Goal: Information Seeking & Learning: Learn about a topic

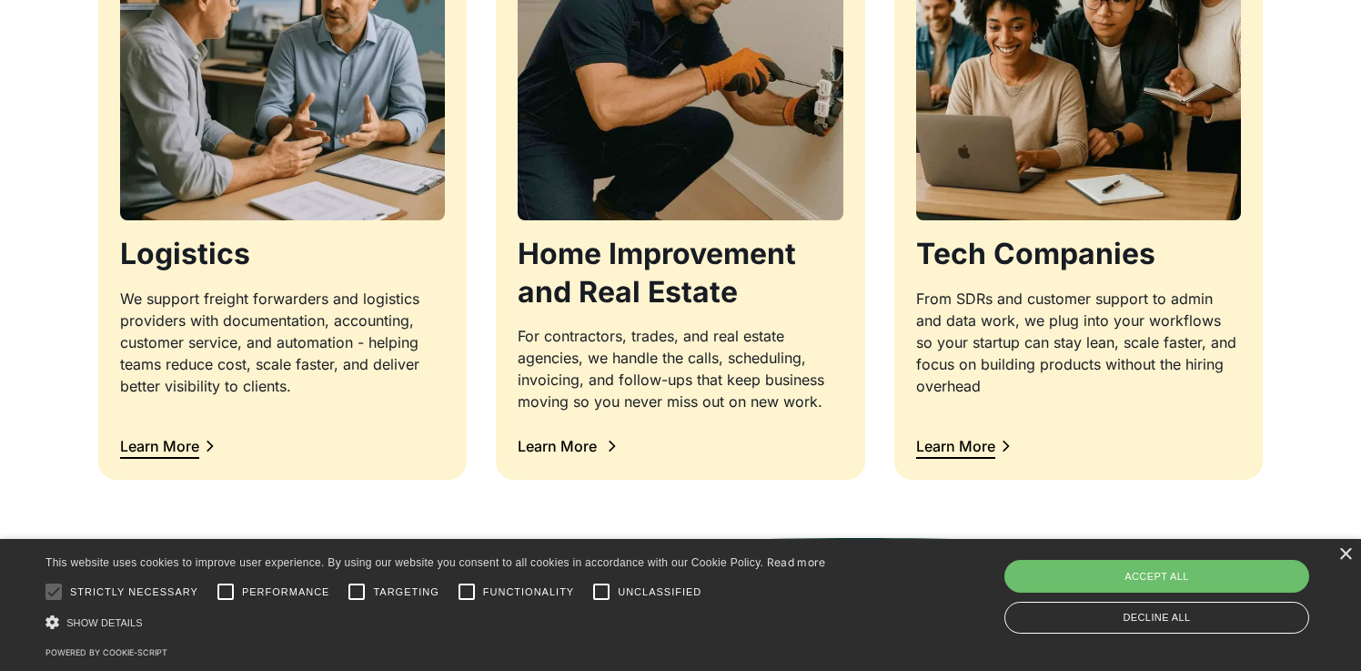
scroll to position [1999, 0]
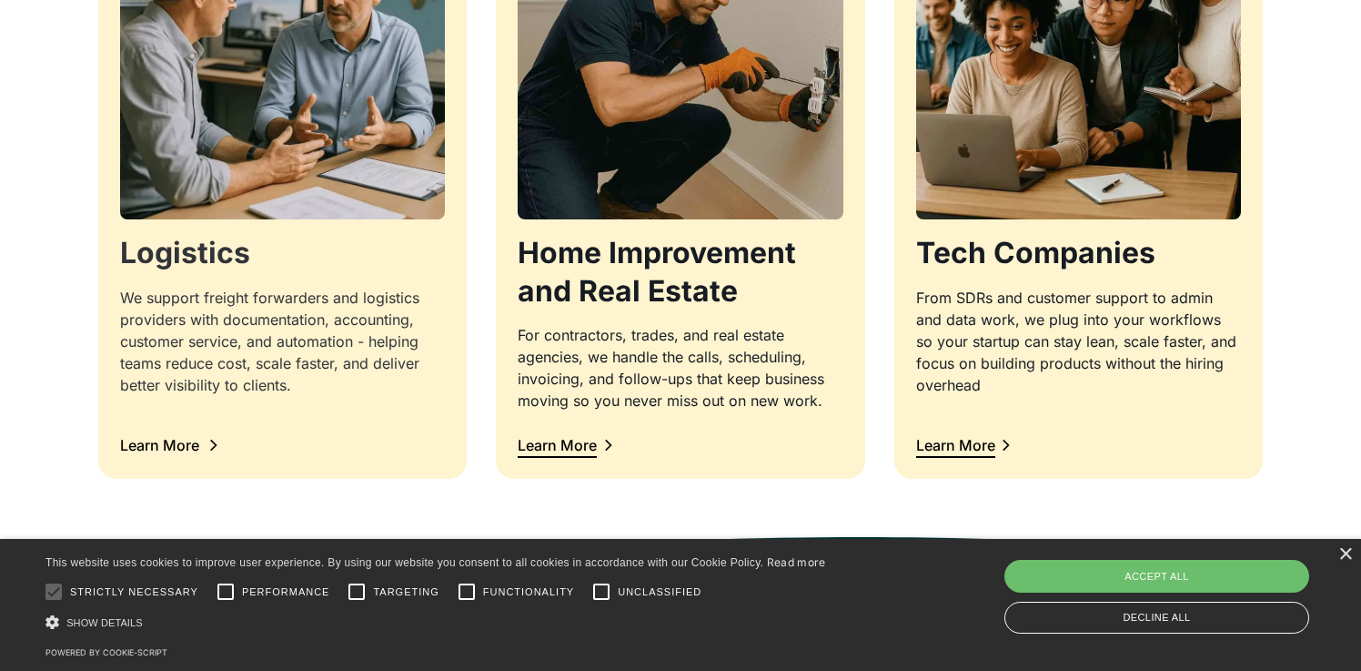
click at [257, 309] on div "We support freight forwarders and logistics providers with documentation, accou…" at bounding box center [282, 341] width 325 height 109
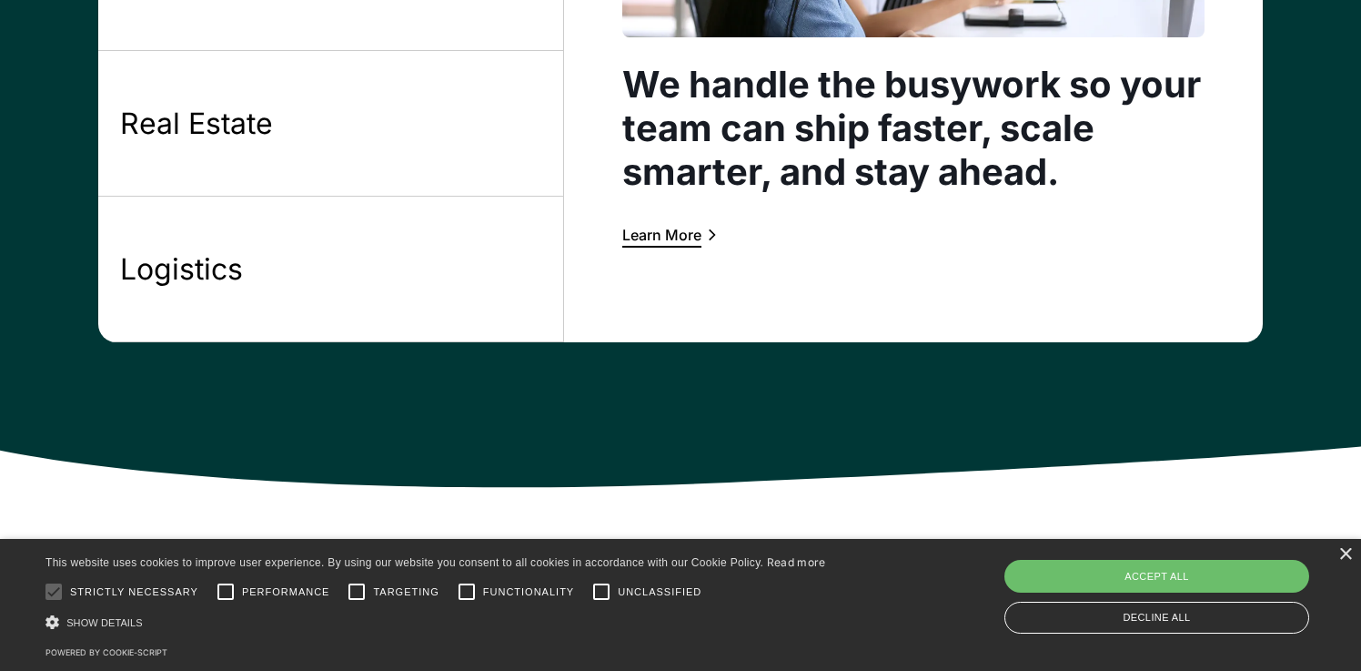
scroll to position [1896, 0]
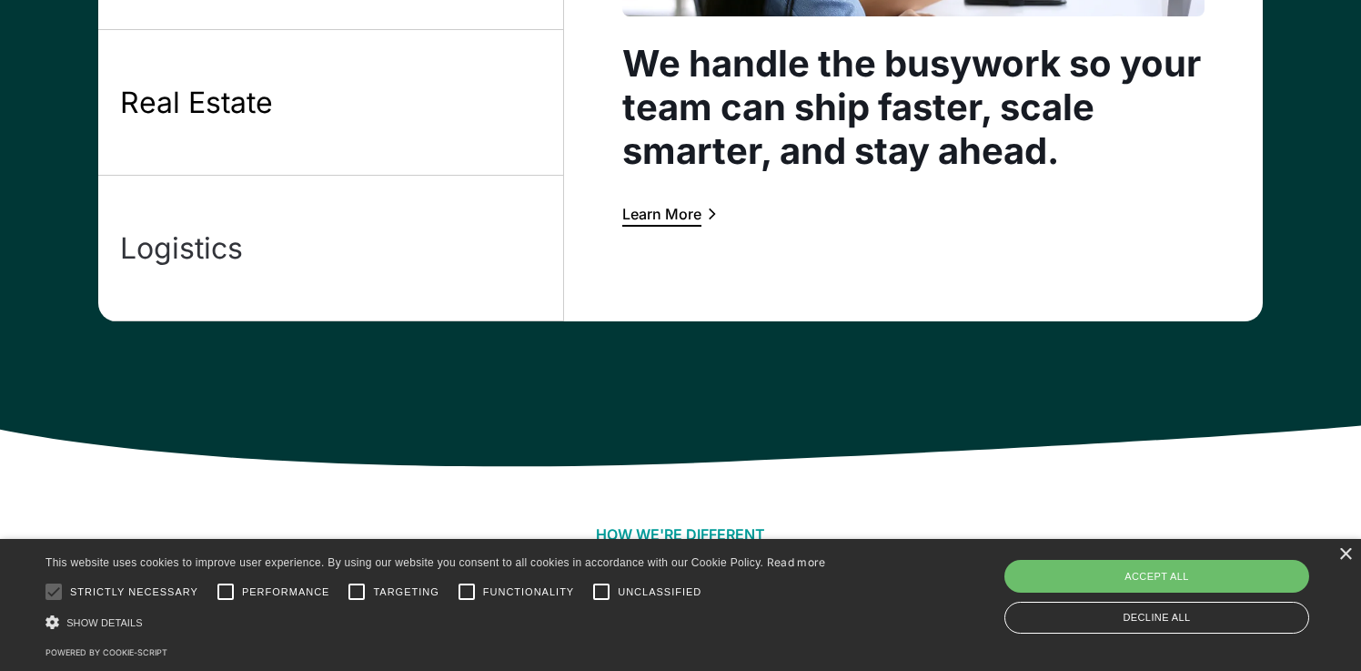
click at [232, 242] on div "Logistics" at bounding box center [181, 248] width 123 height 38
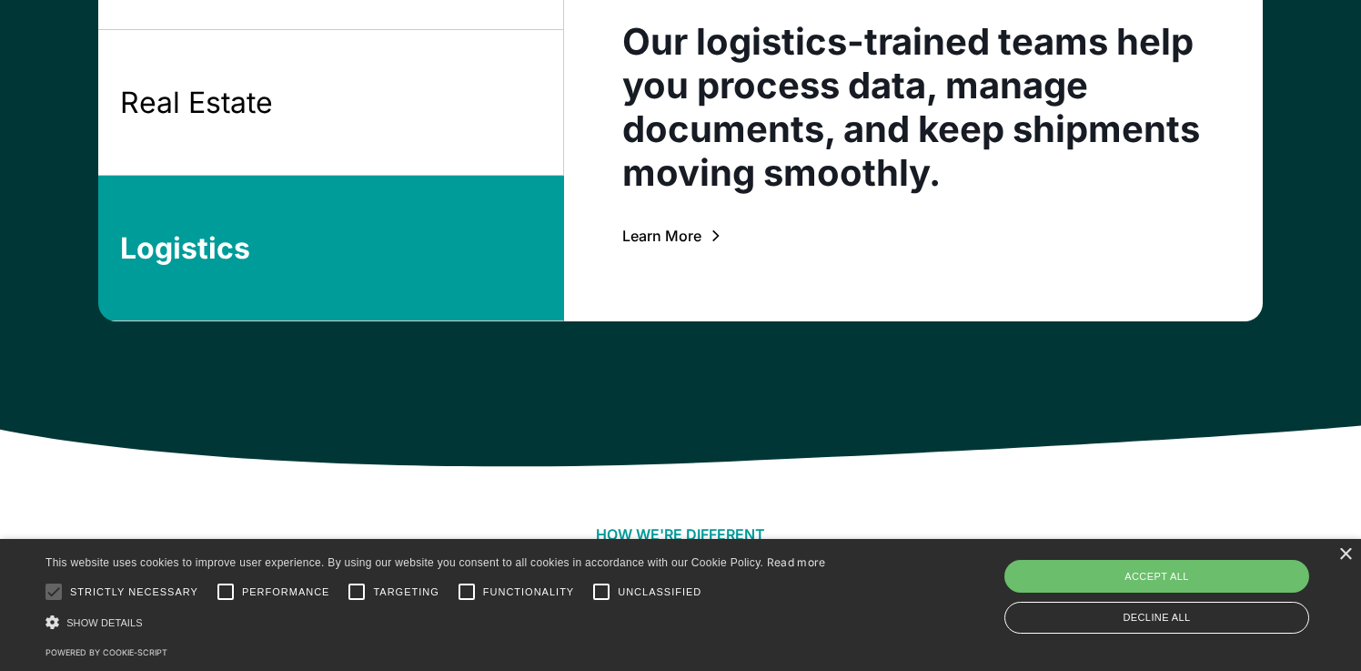
click at [679, 236] on div "Learn More" at bounding box center [661, 235] width 79 height 15
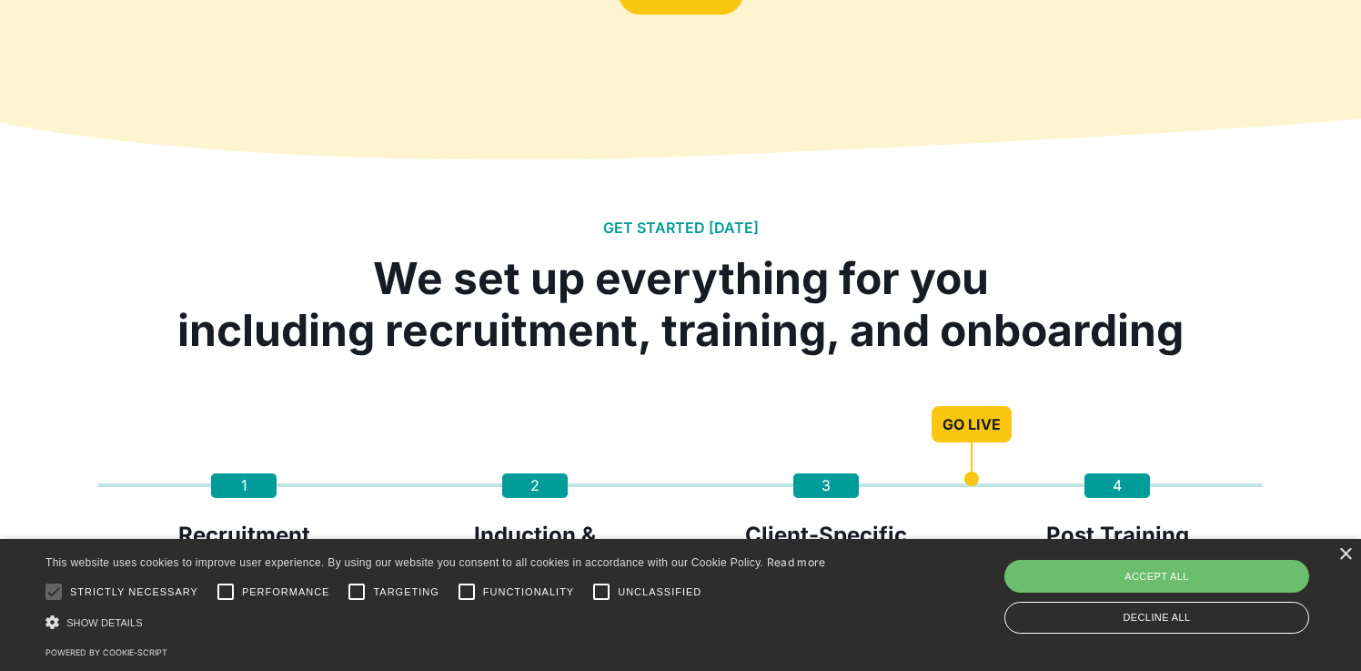
scroll to position [3912, 0]
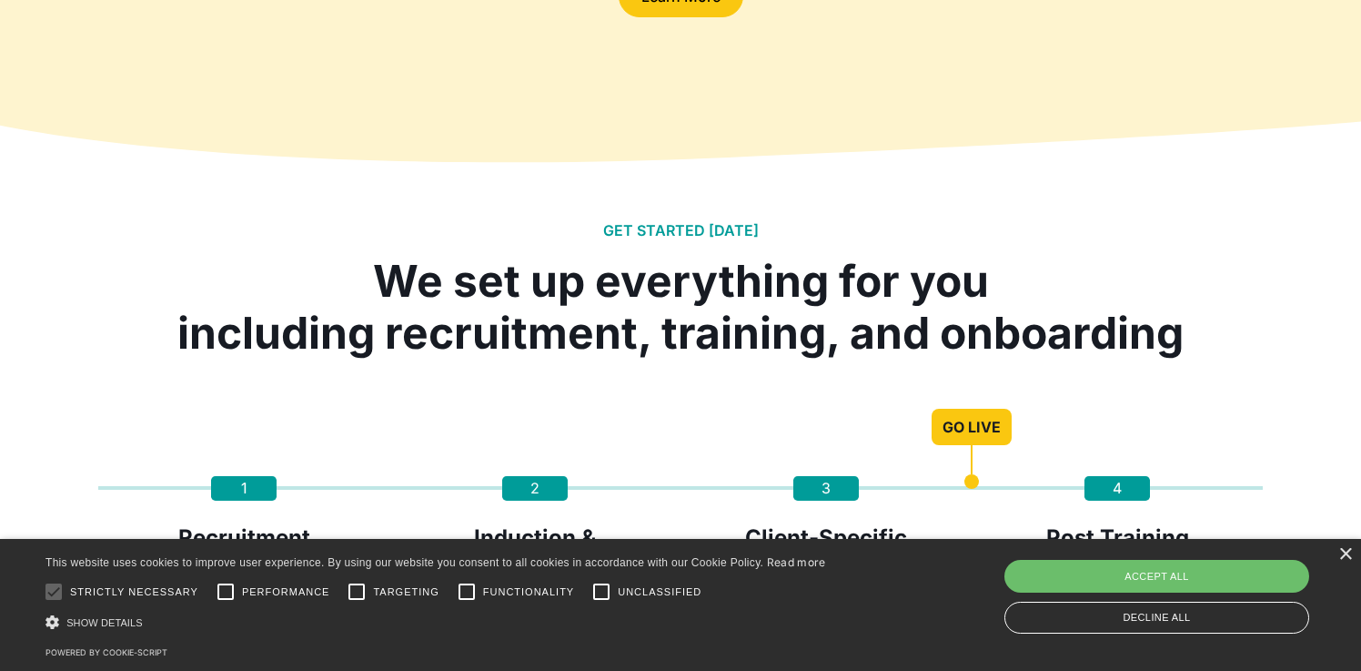
scroll to position [1896, 0]
